Goal: Transaction & Acquisition: Book appointment/travel/reservation

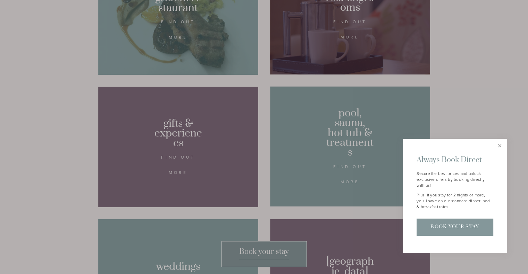
scroll to position [470, 0]
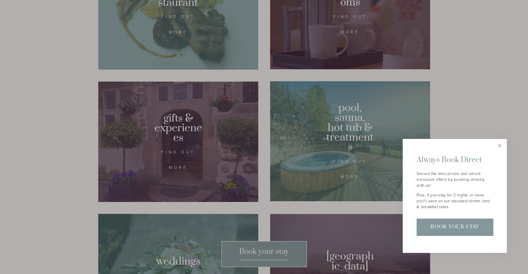
click at [175, 35] on div at bounding box center [264, 137] width 528 height 274
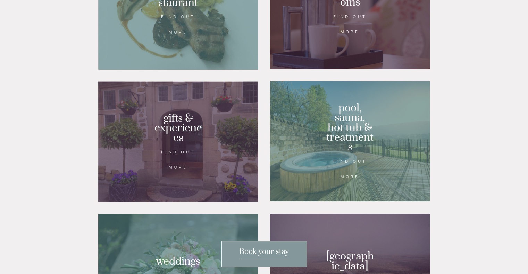
click at [175, 35] on div at bounding box center [178, 11] width 160 height 117
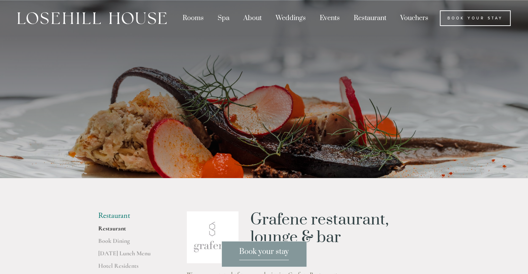
drag, startPoint x: 530, startPoint y: 26, endPoint x: 482, endPoint y: 197, distance: 177.1
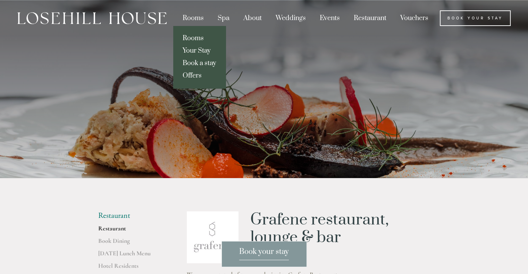
click at [192, 39] on link "Rooms" at bounding box center [199, 38] width 52 height 12
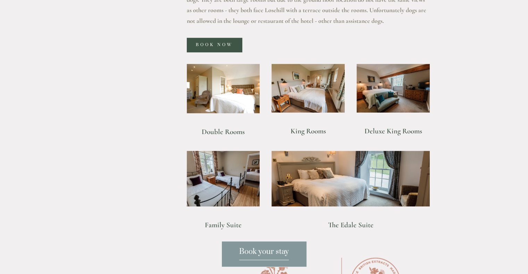
scroll to position [483, 0]
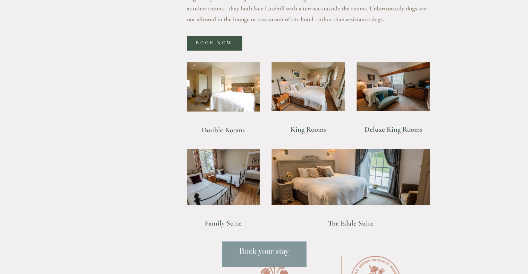
click at [307, 101] on div at bounding box center [307, 86] width 85 height 61
click at [306, 125] on link "King Rooms" at bounding box center [307, 129] width 35 height 9
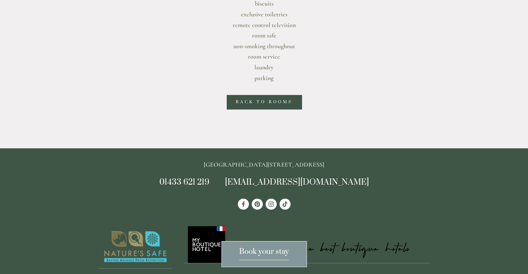
scroll to position [412, 0]
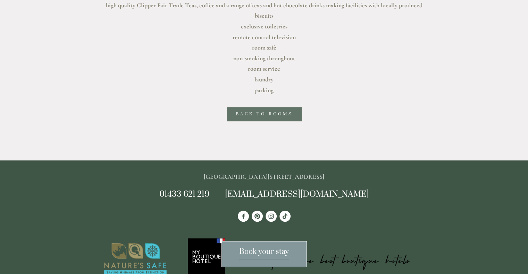
click at [271, 107] on link "Back to rooms" at bounding box center [263, 114] width 75 height 14
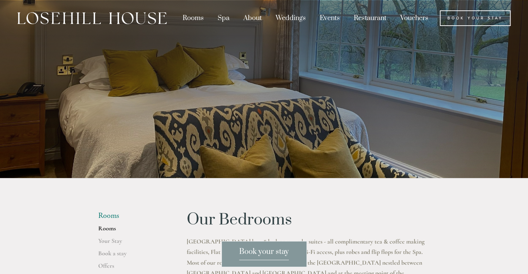
click at [116, 243] on div "Book your stay" at bounding box center [264, 254] width 528 height 26
click at [279, 255] on span "Book your stay" at bounding box center [264, 253] width 50 height 13
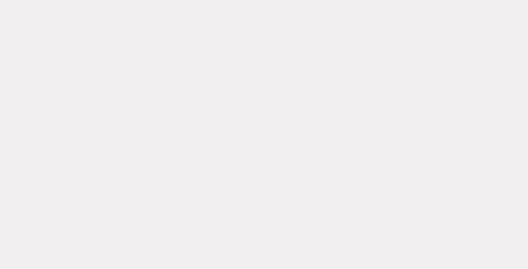
scroll to position [537, 0]
